Goal: Task Accomplishment & Management: Use online tool/utility

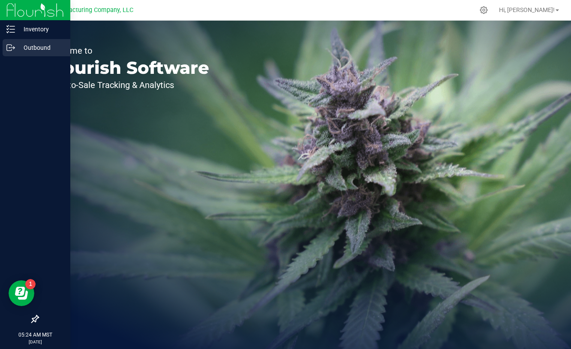
click at [15, 46] on p "Outbound" at bounding box center [40, 47] width 51 height 10
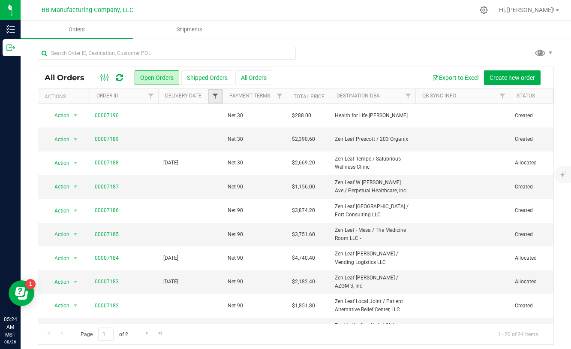
click at [213, 93] on span "Filter" at bounding box center [215, 96] width 7 height 7
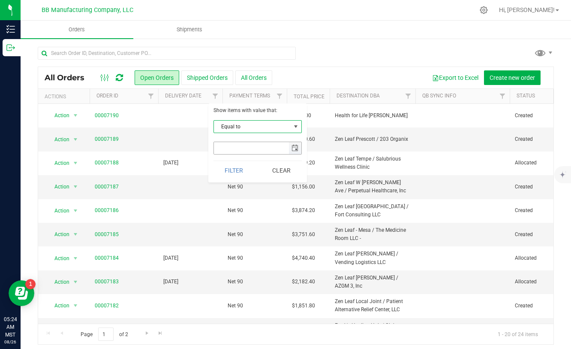
click at [292, 146] on span "select" at bounding box center [295, 148] width 7 height 7
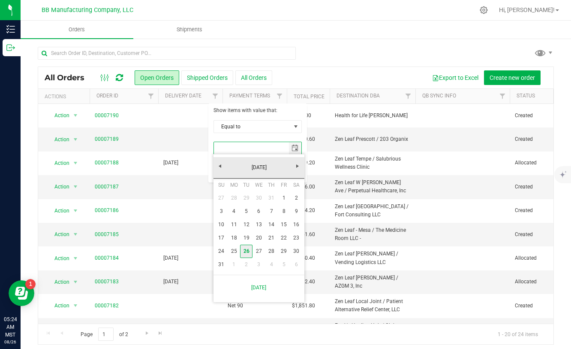
click at [247, 247] on link "26" at bounding box center [246, 250] width 12 height 13
type input "8/26/2025"
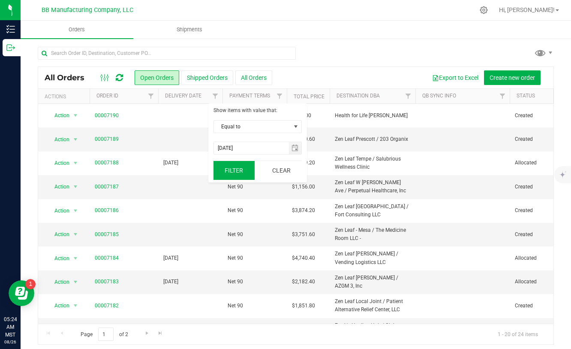
click at [239, 172] on button "Filter" at bounding box center [234, 170] width 41 height 19
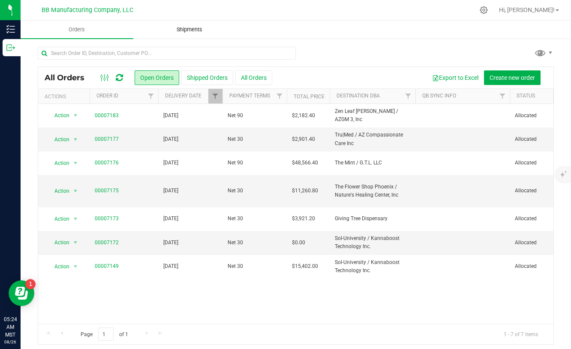
click at [181, 29] on span "Shipments" at bounding box center [189, 30] width 49 height 8
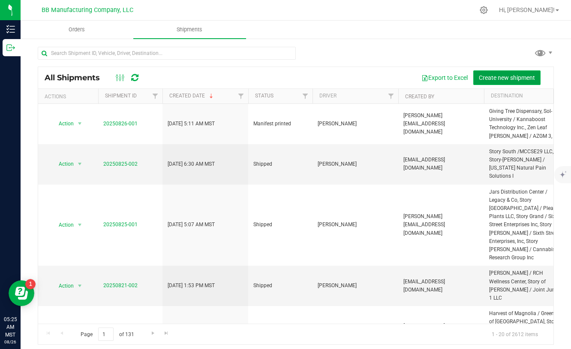
click at [496, 77] on span "Create new shipment" at bounding box center [507, 77] width 56 height 7
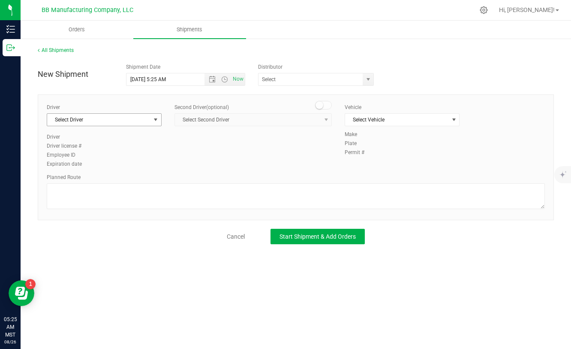
click at [154, 121] on span "select" at bounding box center [155, 119] width 7 height 7
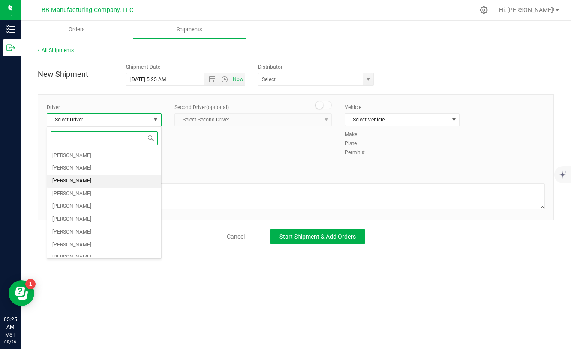
click at [100, 181] on li "Marquis Cerillo" at bounding box center [104, 181] width 114 height 13
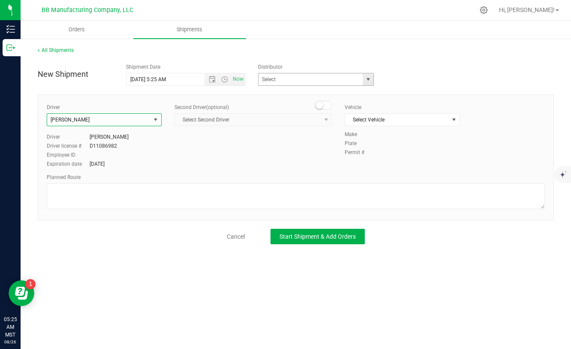
click at [370, 81] on span "select" at bounding box center [368, 79] width 7 height 7
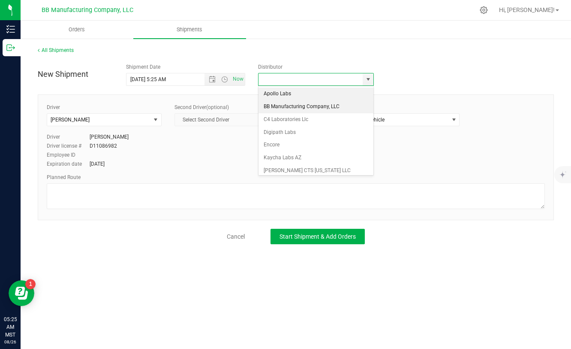
click at [294, 108] on li "BB Manufacturing Company, LLC" at bounding box center [316, 106] width 115 height 13
type input "BB Manufacturing Company, LLC"
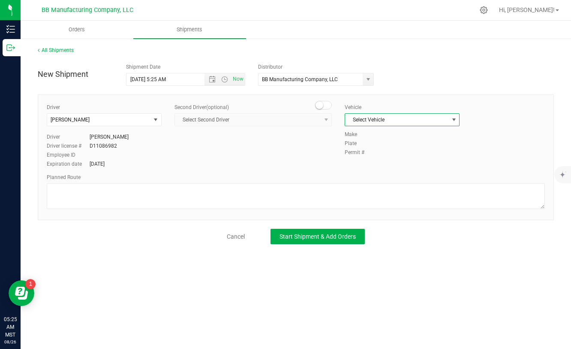
click at [437, 120] on span "Select Vehicle" at bounding box center [396, 120] width 103 height 12
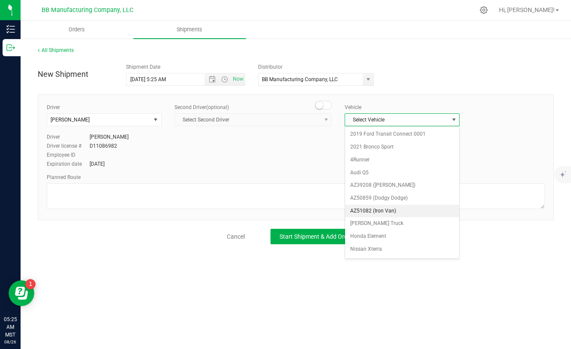
click at [383, 209] on li "AZ51082 (Iron Van)" at bounding box center [402, 211] width 114 height 13
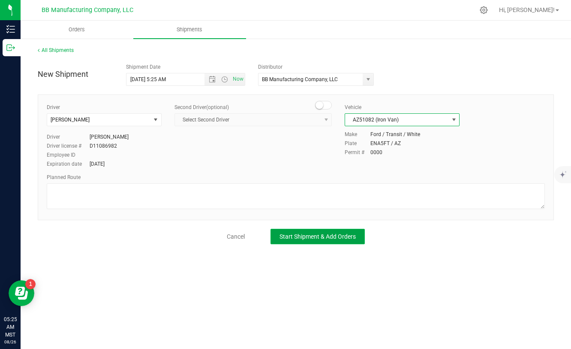
click at [333, 239] on span "Start Shipment & Add Orders" at bounding box center [318, 236] width 76 height 7
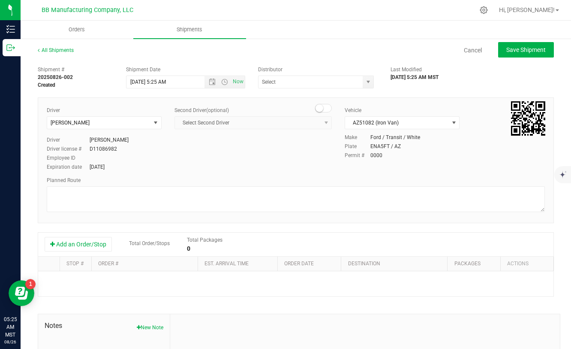
type input "BB Manufacturing Company, LLC"
click at [84, 243] on button "Add an Order/Stop" at bounding box center [78, 244] width 67 height 15
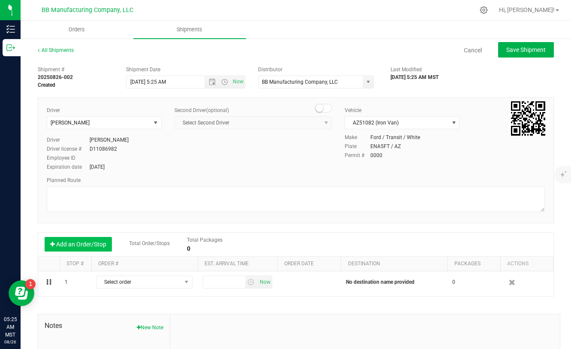
click at [84, 243] on button "Add an Order/Stop" at bounding box center [78, 244] width 67 height 15
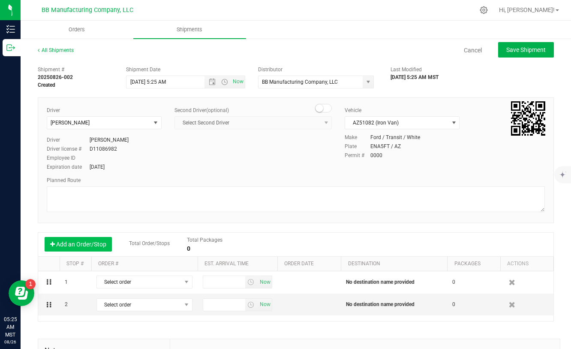
click at [84, 243] on button "Add an Order/Stop" at bounding box center [78, 244] width 67 height 15
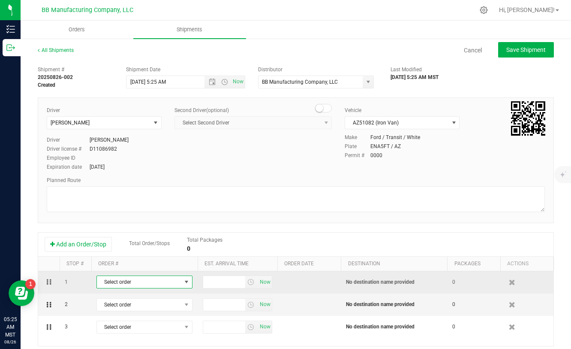
click at [145, 278] on span "Select order" at bounding box center [139, 282] width 84 height 12
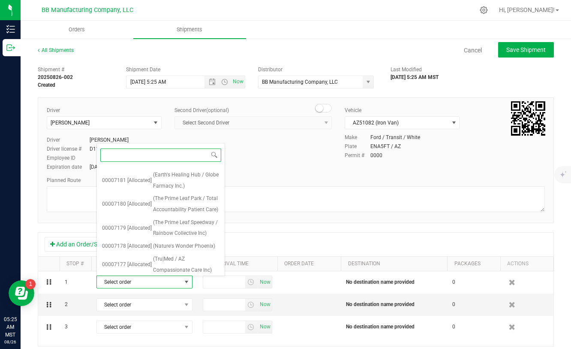
scroll to position [223, 0]
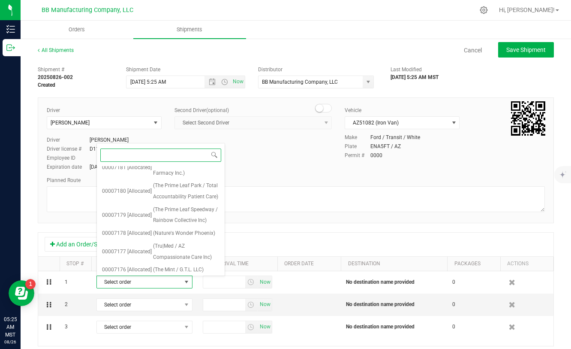
click at [168, 277] on span "(The Flower Shop Phoenix / Nature's Healing Center, Inc)" at bounding box center [186, 288] width 66 height 22
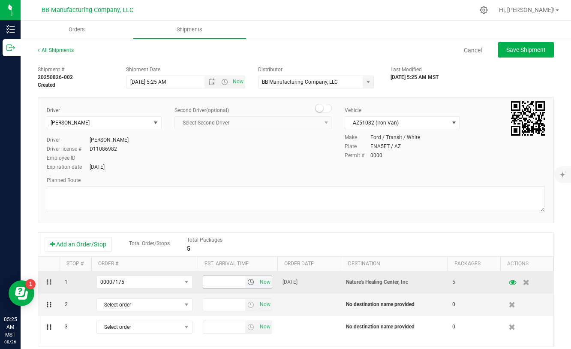
click at [251, 280] on span "select" at bounding box center [250, 281] width 7 height 7
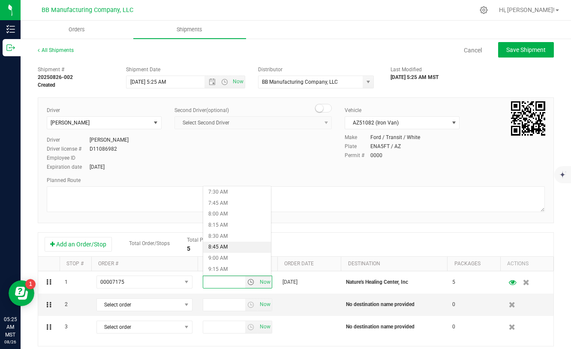
scroll to position [331, 0]
click at [223, 214] on li "8:00 AM" at bounding box center [237, 215] width 68 height 11
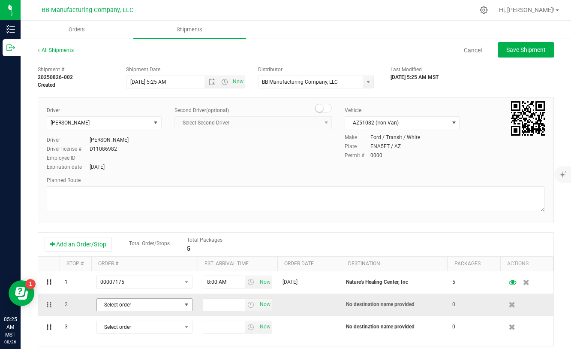
click at [175, 301] on span "Select order" at bounding box center [139, 304] width 84 height 12
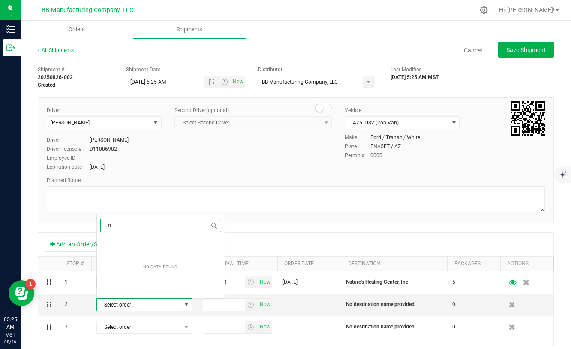
type input "t"
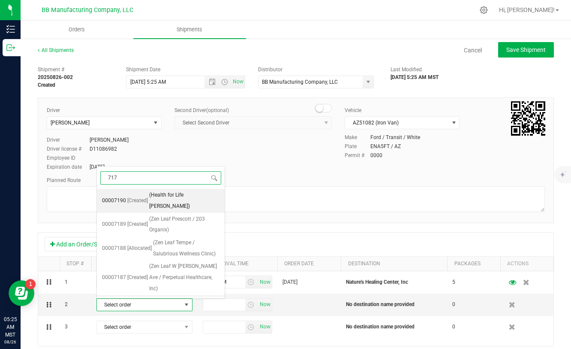
type input "7177"
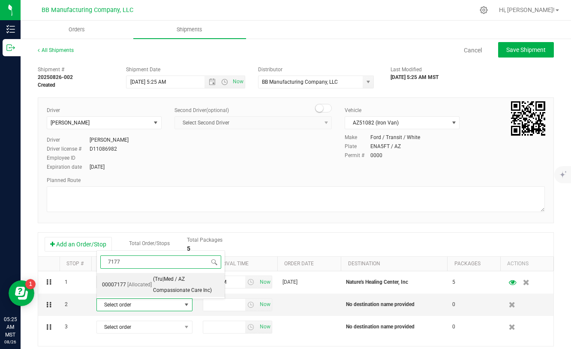
click at [172, 284] on span "(Tru|Med / AZ Compassionate Care Inc)" at bounding box center [186, 285] width 66 height 22
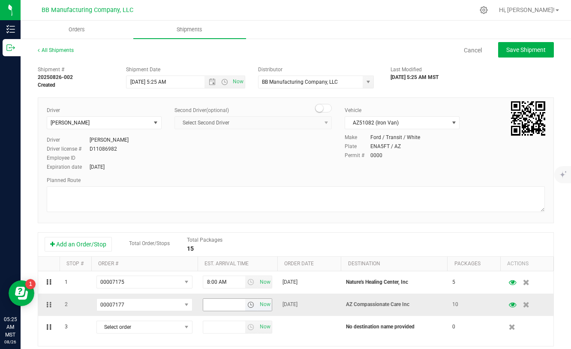
click at [254, 304] on span "select" at bounding box center [250, 304] width 7 height 7
click at [224, 261] on li "9:00 AM" at bounding box center [237, 261] width 68 height 11
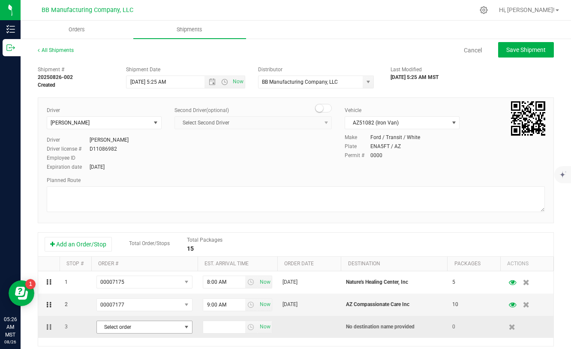
click at [183, 326] on span "select" at bounding box center [186, 326] width 7 height 7
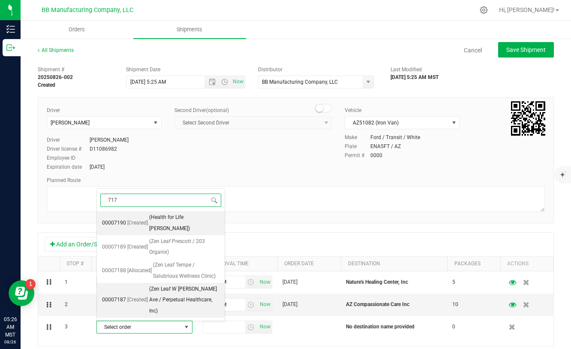
type input "7176"
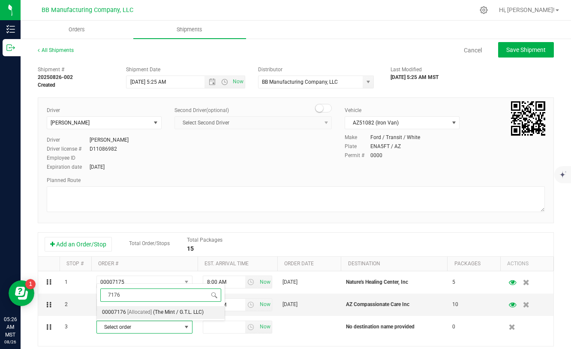
click at [177, 312] on span "(The Mint / G.T.L. LLC)" at bounding box center [178, 312] width 51 height 11
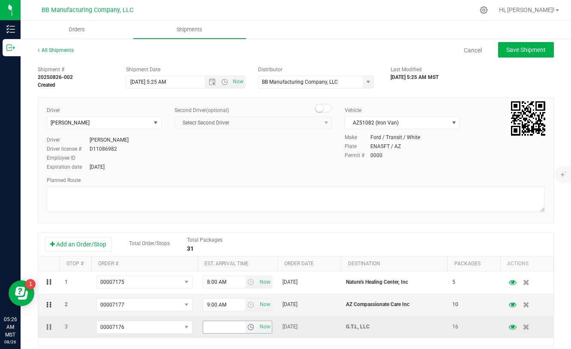
click at [253, 328] on span "select" at bounding box center [250, 326] width 7 height 7
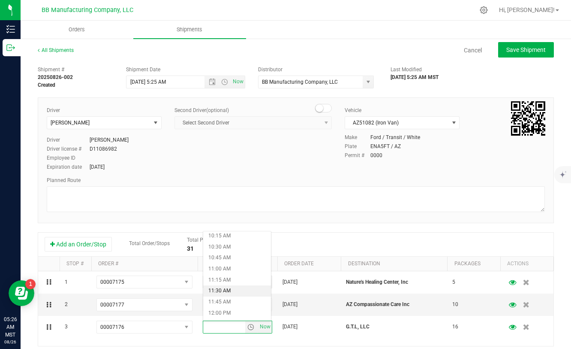
scroll to position [461, 0]
click at [223, 307] on li "12:00 PM" at bounding box center [237, 306] width 68 height 11
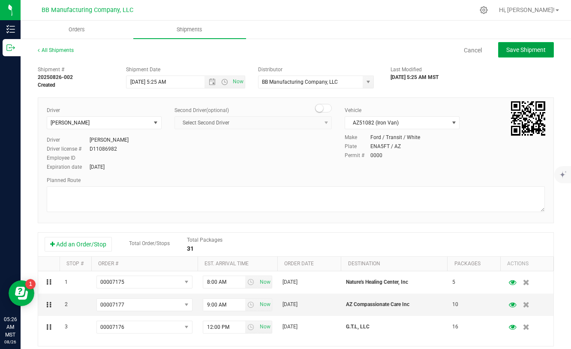
click at [510, 53] on button "Save Shipment" at bounding box center [526, 49] width 56 height 15
type input "8/26/2025 12:25 PM"
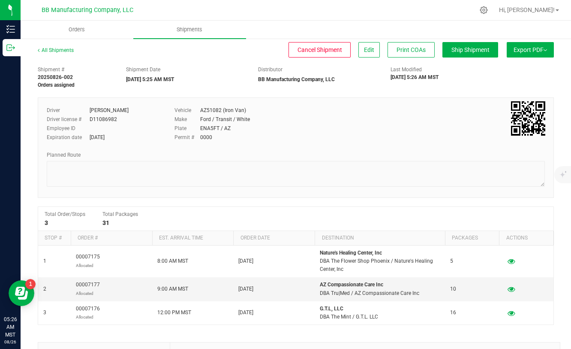
click at [514, 53] on button "Export PDF" at bounding box center [530, 49] width 47 height 15
click at [510, 64] on li "Manifest by Package ID" at bounding box center [528, 68] width 87 height 13
click at [61, 49] on link "All Shipments" at bounding box center [56, 50] width 36 height 6
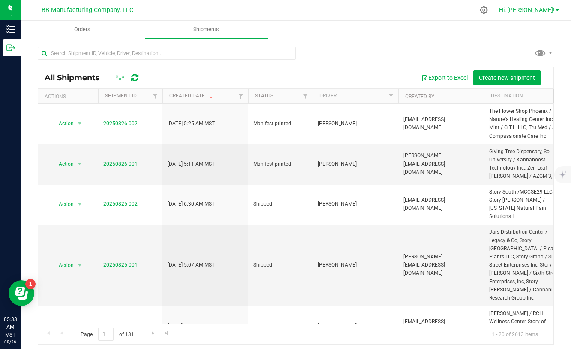
click at [545, 14] on link "Hi, [PERSON_NAME]!" at bounding box center [529, 10] width 67 height 9
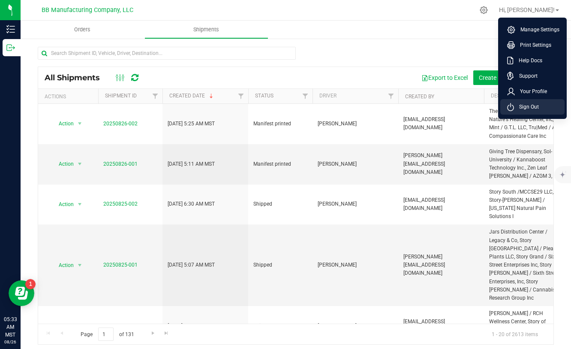
click at [528, 106] on span "Sign Out" at bounding box center [526, 106] width 25 height 9
